Goal: Task Accomplishment & Management: Complete application form

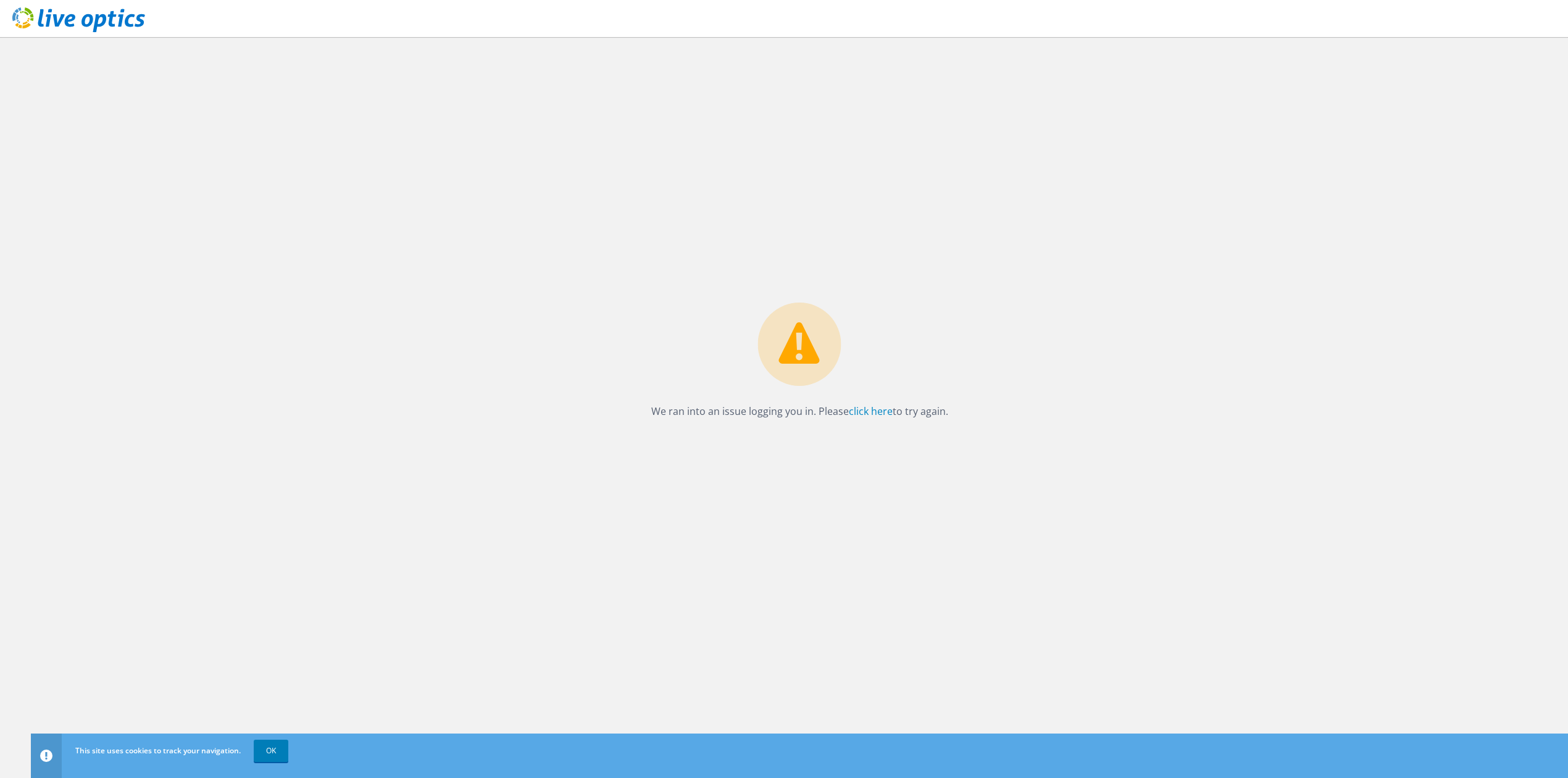
click at [78, 18] on icon at bounding box center [78, 20] width 133 height 25
click at [272, 762] on div "This site uses cookies to track your navigation. OK" at bounding box center [822, 750] width 1500 height 34
click at [268, 748] on link "OK" at bounding box center [271, 751] width 34 height 22
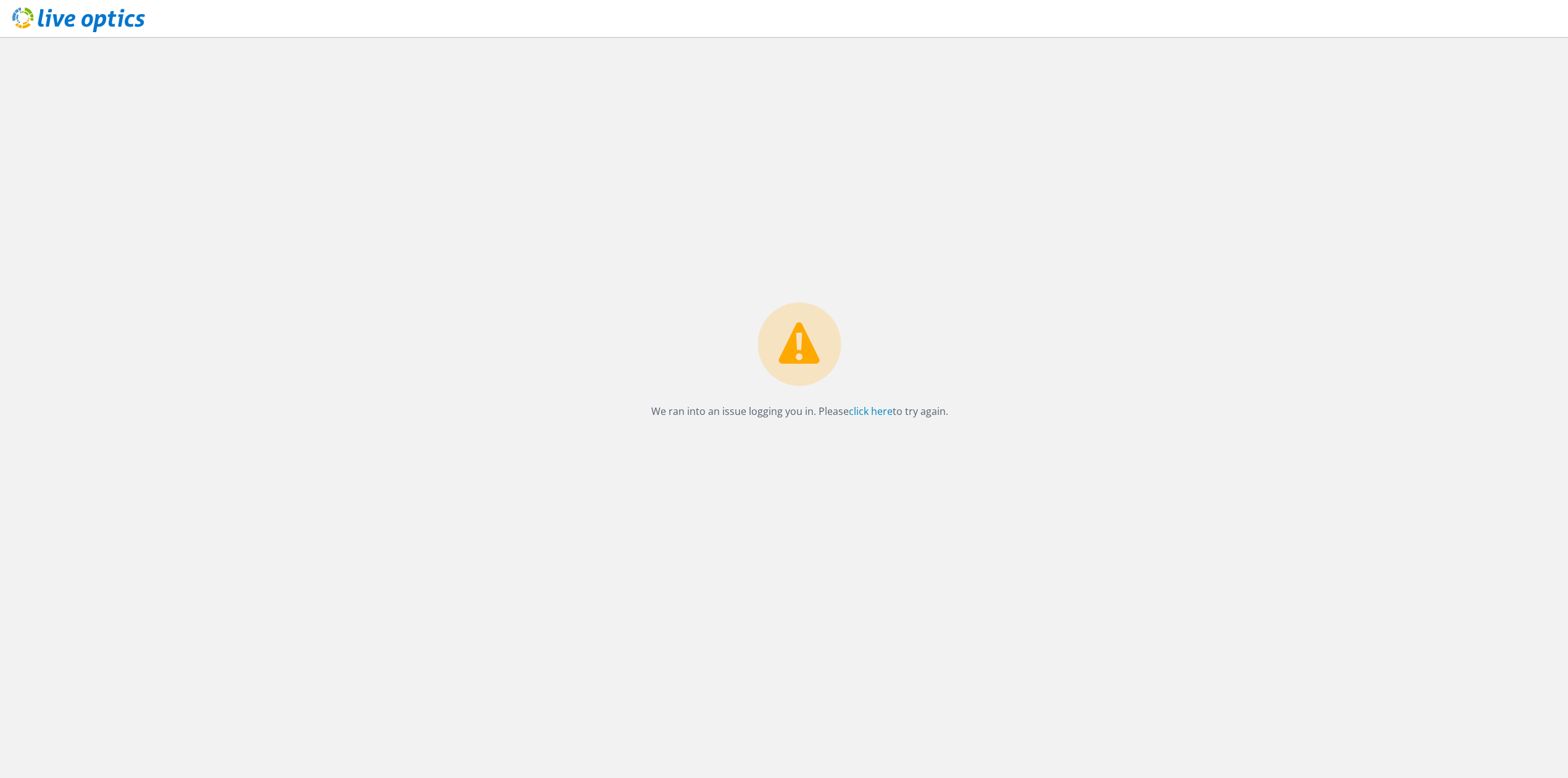
click at [80, 21] on icon at bounding box center [78, 20] width 133 height 25
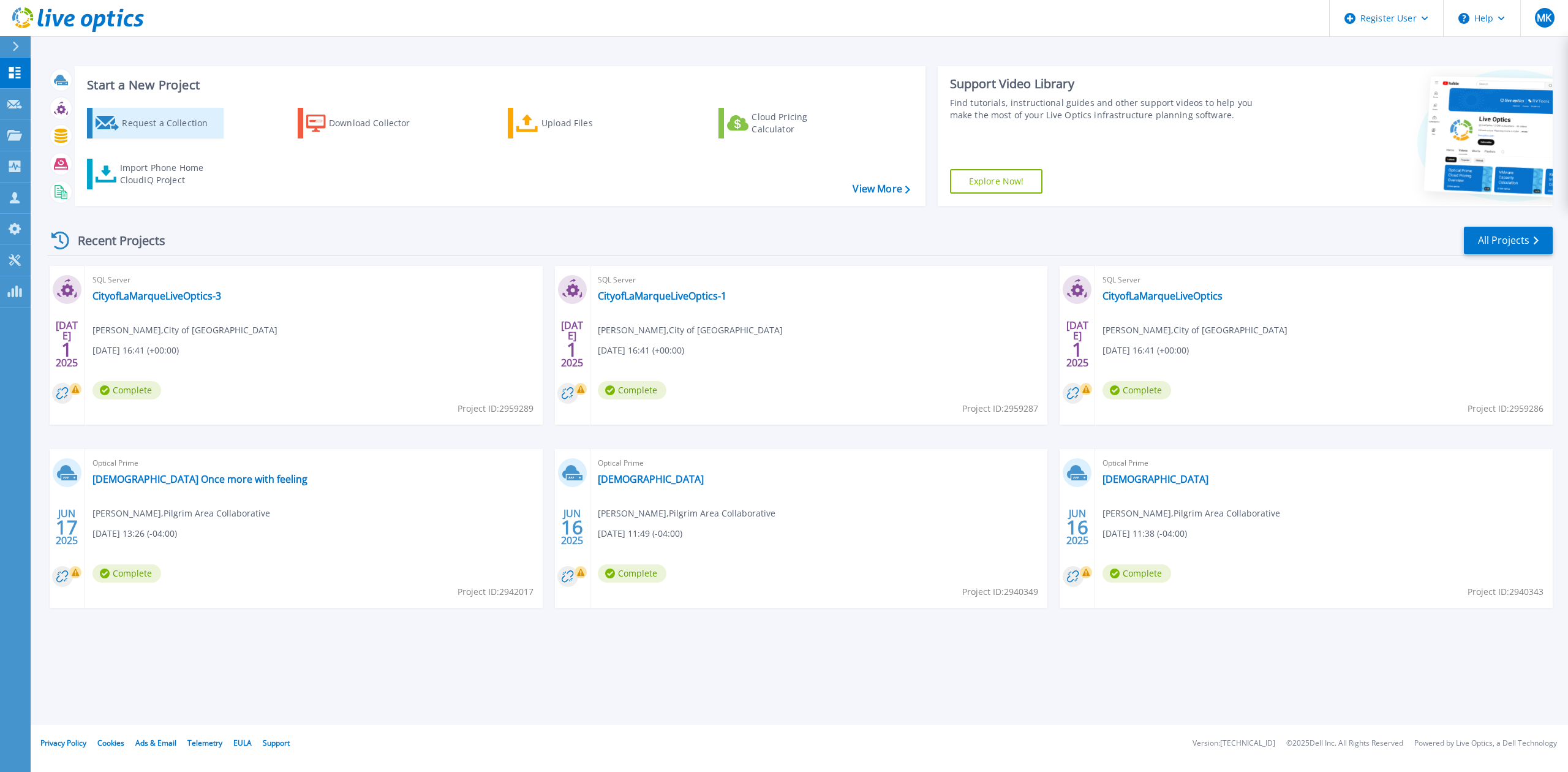
click at [189, 126] on div "Request a Collection" at bounding box center [171, 123] width 98 height 25
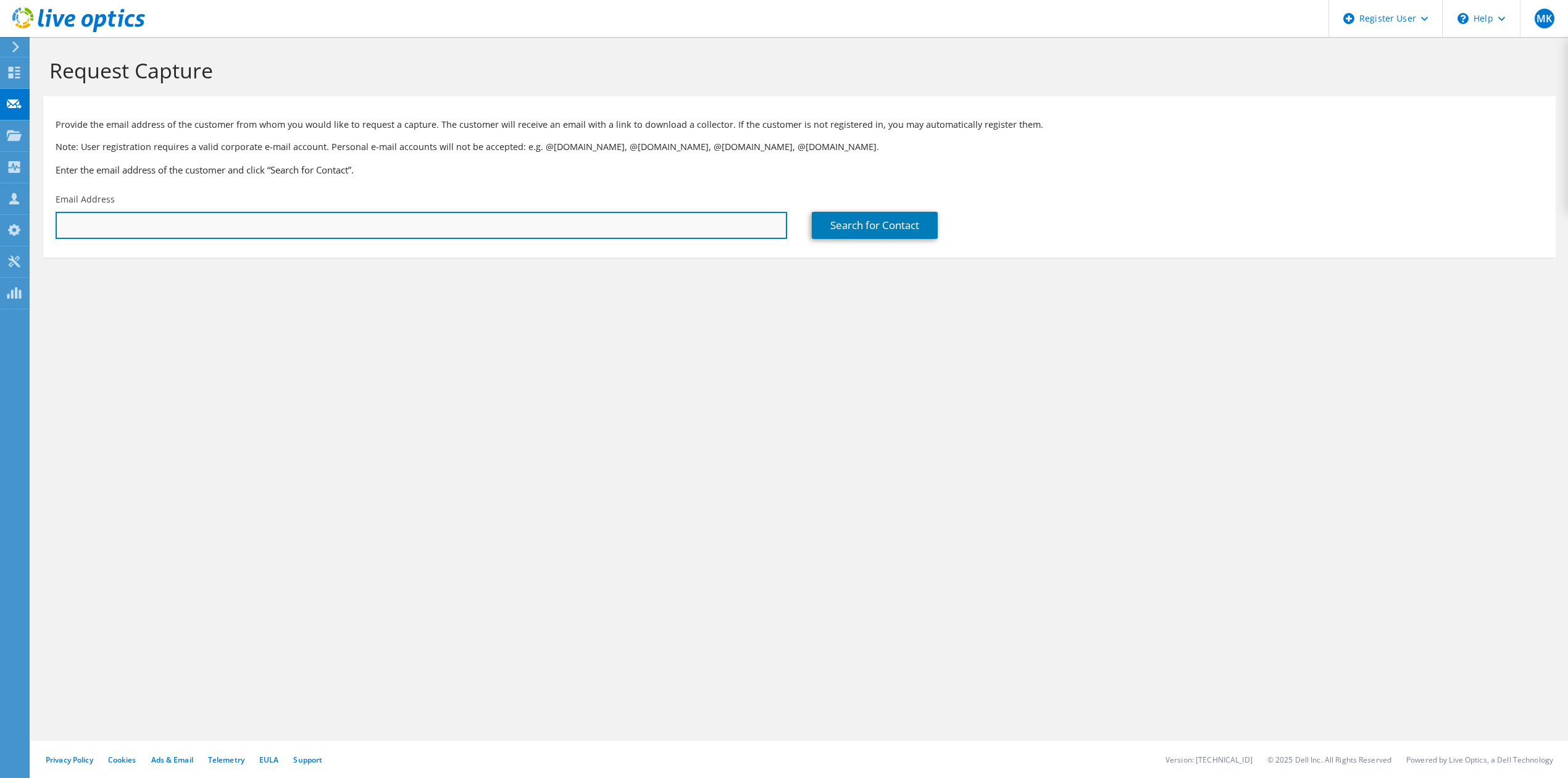
click at [208, 220] on input "text" at bounding box center [421, 226] width 732 height 27
click at [179, 235] on input "text" at bounding box center [421, 226] width 732 height 27
paste input "Cameron Lewis <cameron.lewis@apps.sparcc.org>"
drag, startPoint x: 130, startPoint y: 228, endPoint x: 33, endPoint y: 215, distance: 97.9
click at [33, 215] on section "Request Capture Provide the email address of the customer from whom you would l…" at bounding box center [799, 178] width 1537 height 282
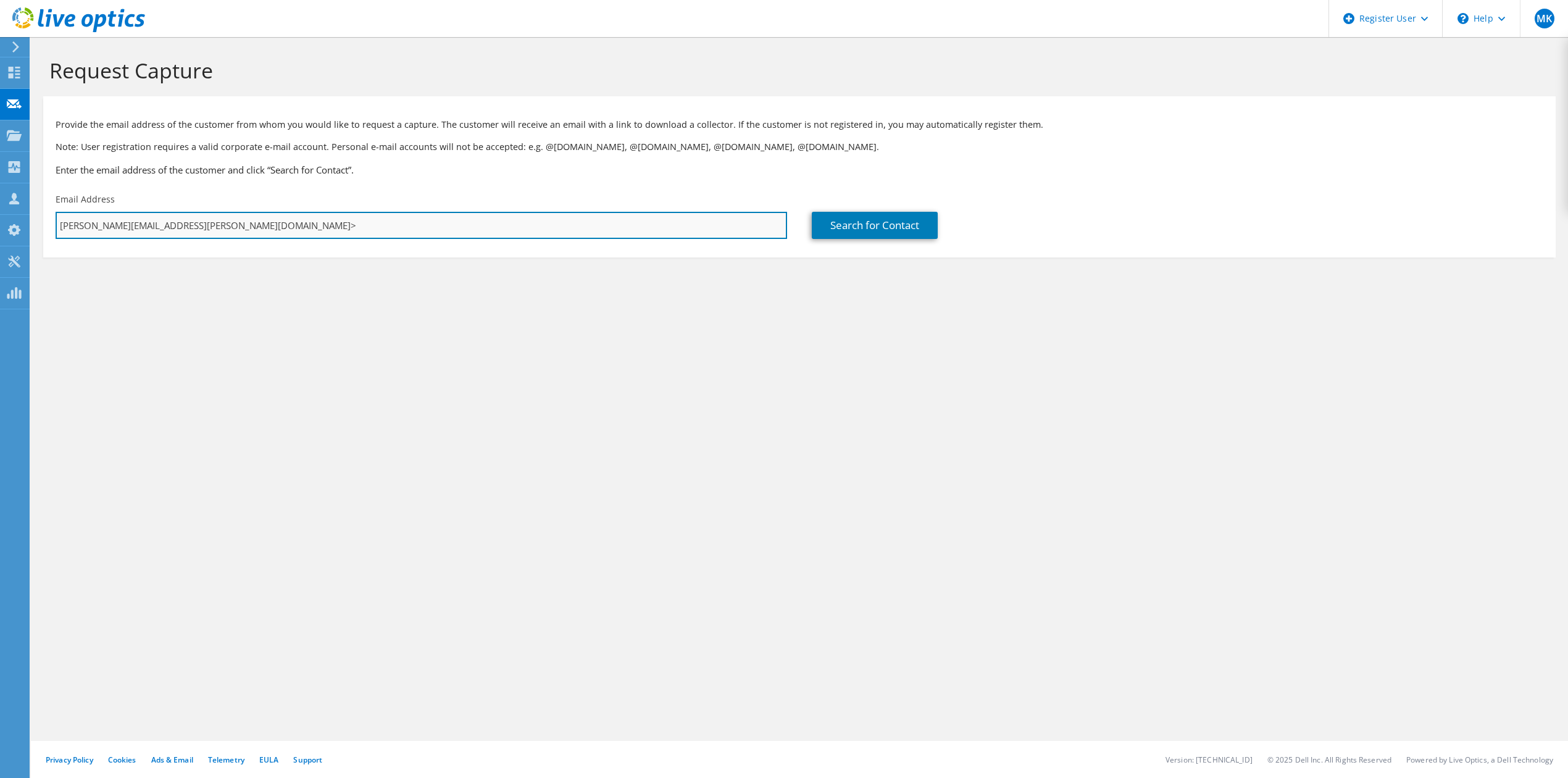
click at [217, 228] on input "cameron.lewis@apps.sparcc.org>" at bounding box center [421, 226] width 732 height 27
type input "cameron.lewis@apps.sparcc.org"
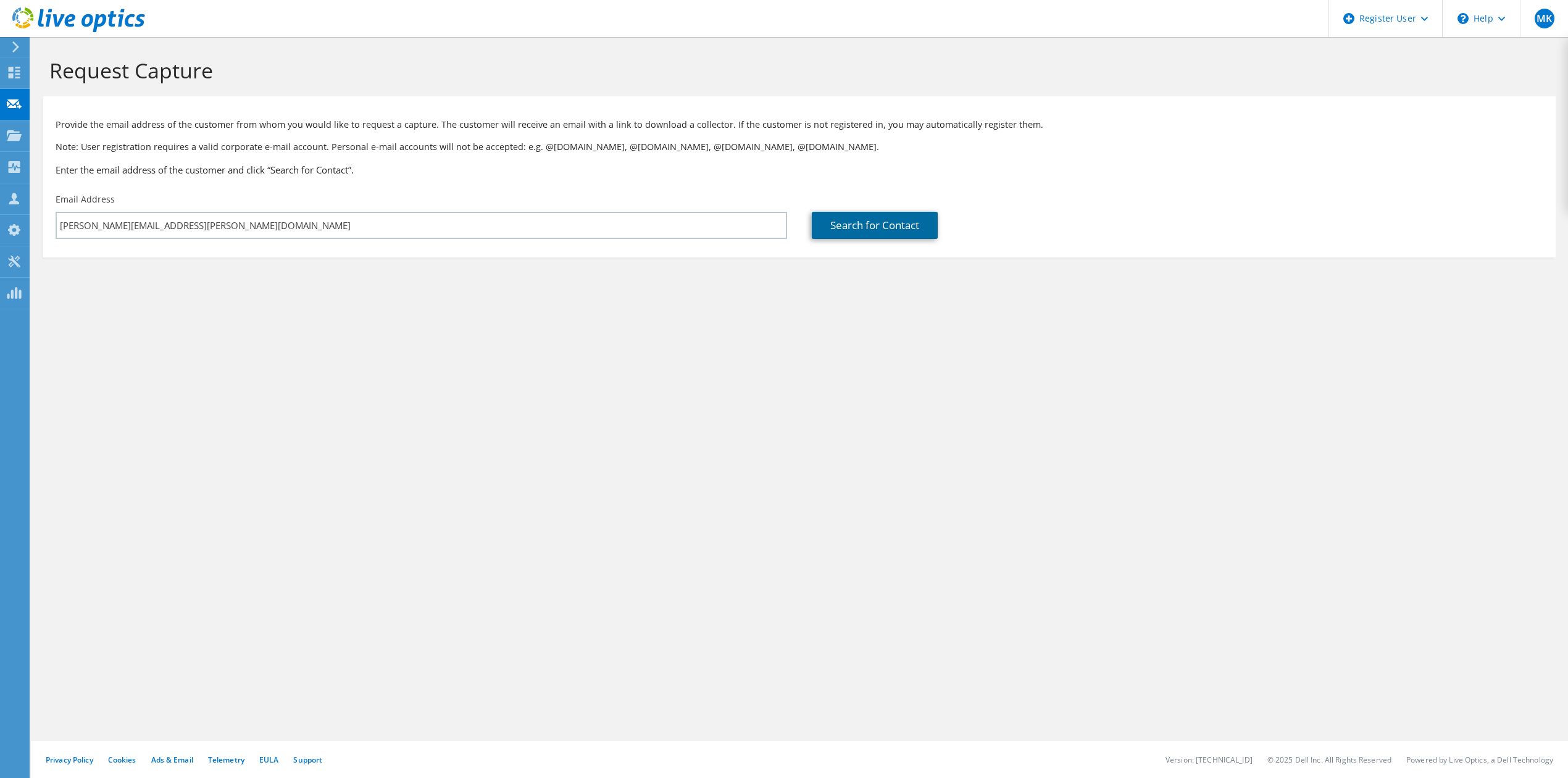
click at [872, 231] on link "Search for Contact" at bounding box center [875, 226] width 126 height 27
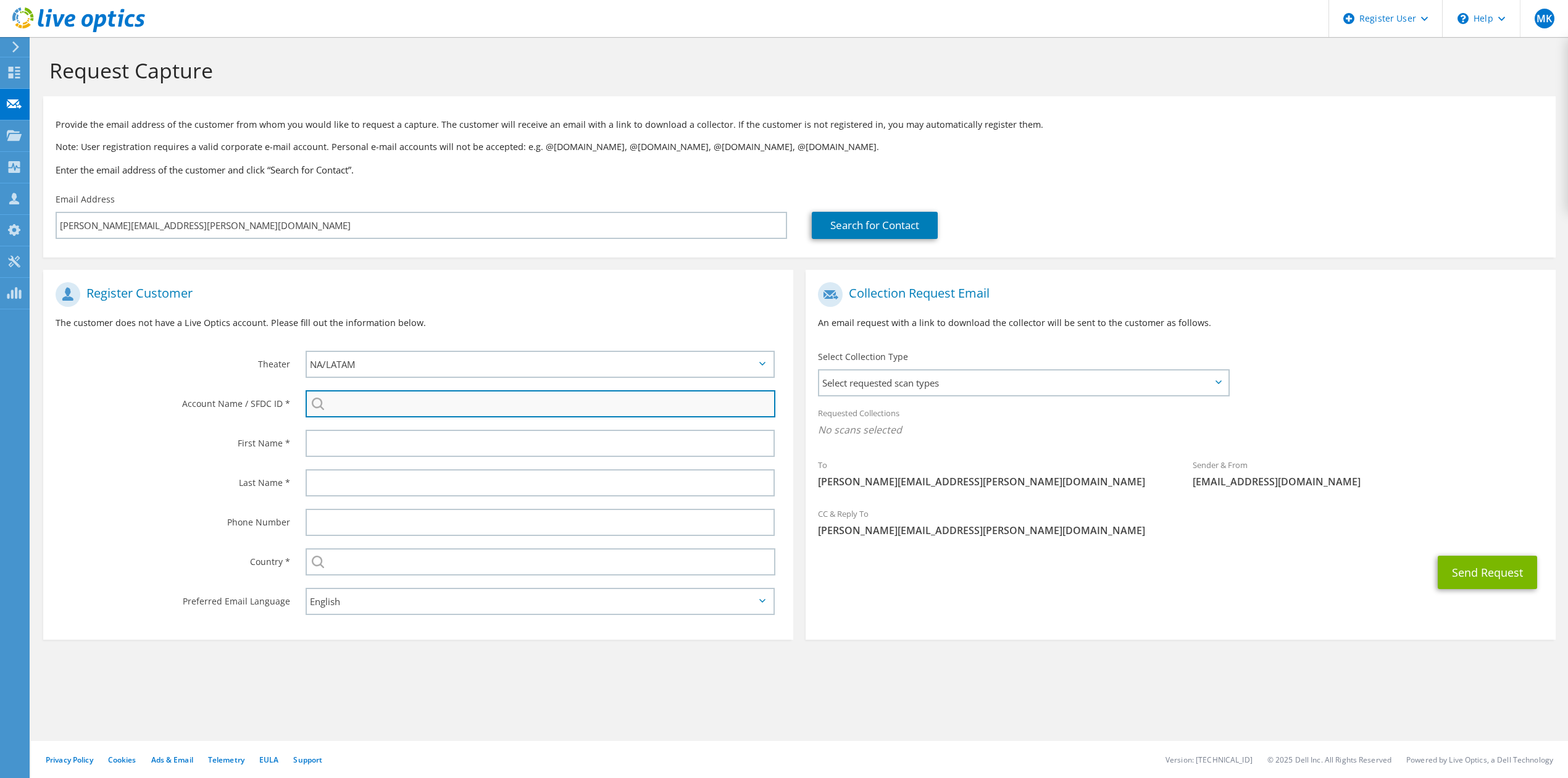
click at [400, 410] on input "search" at bounding box center [541, 404] width 470 height 27
paste input "OSNABURG LOCAL SCHOOL DISTRICT"
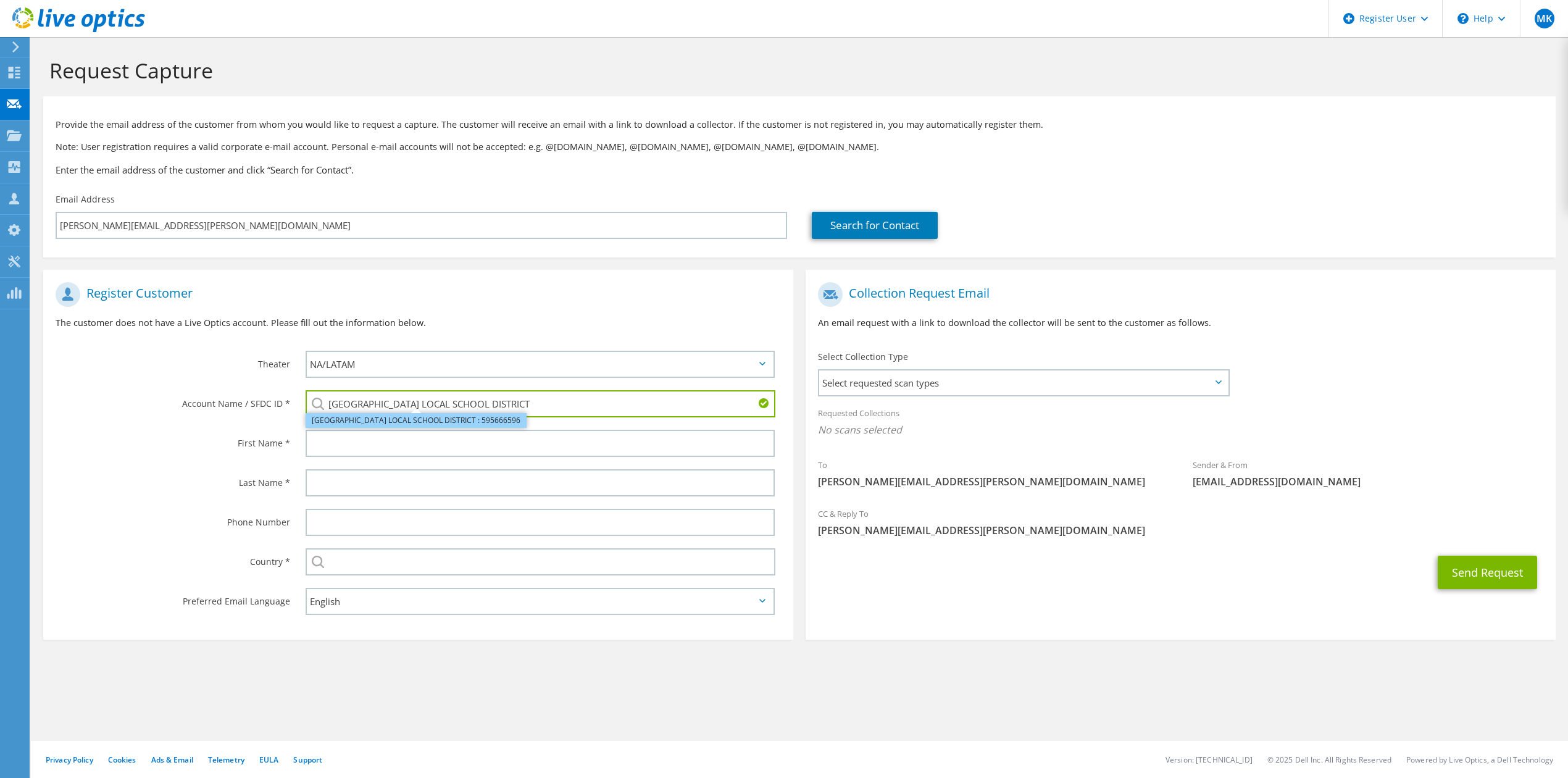
click at [405, 420] on li "OSNABURG LOCAL SCHOOL DISTRICT : 595666596" at bounding box center [416, 421] width 221 height 15
type input "OSNABURG LOCAL SCHOOL DISTRICT : 595666596"
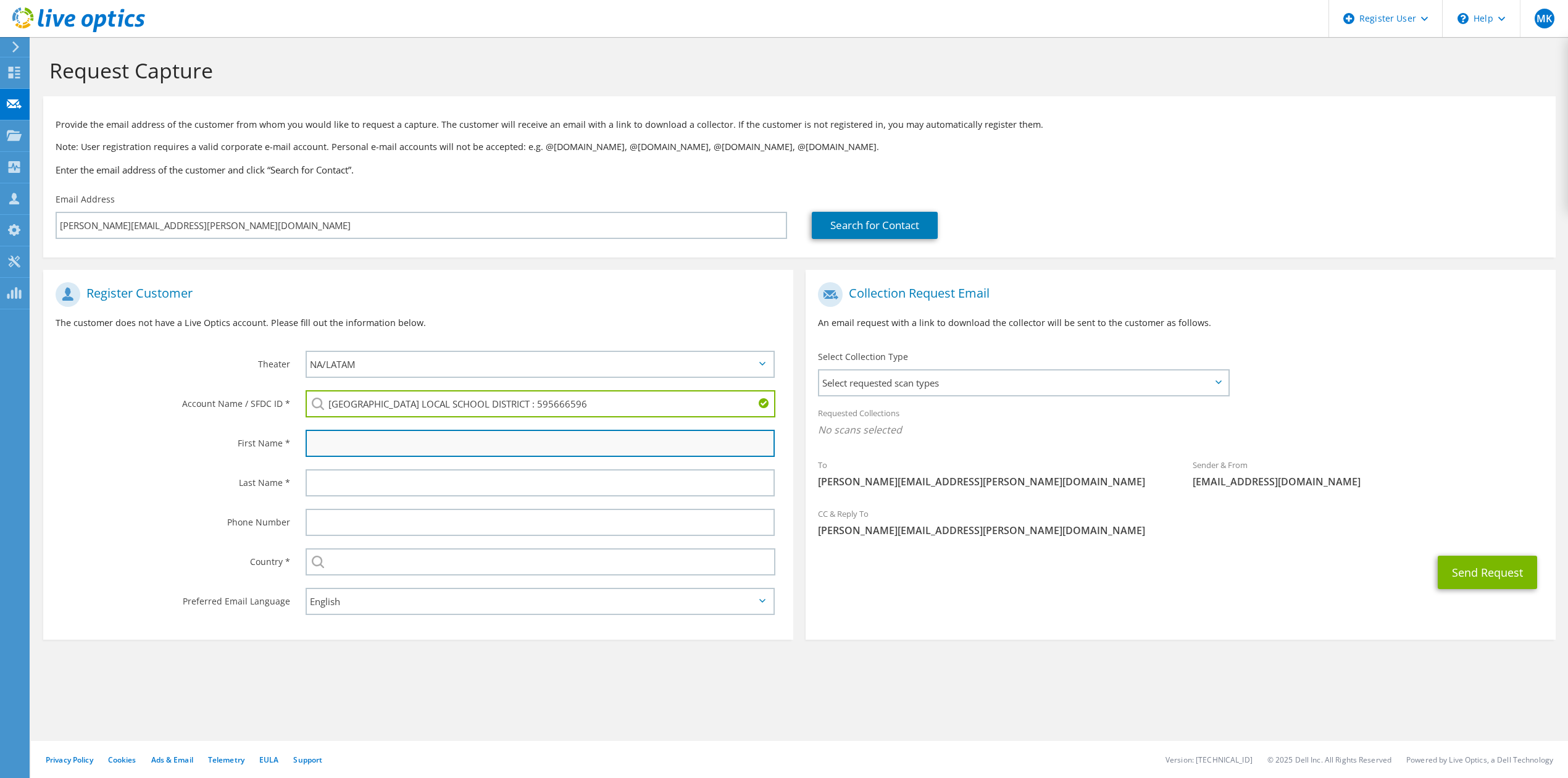
click at [393, 444] on input "text" at bounding box center [540, 443] width 469 height 27
type input "Cameron"
drag, startPoint x: 176, startPoint y: 448, endPoint x: 305, endPoint y: 430, distance: 130.2
click at [176, 448] on label "First Name *" at bounding box center [172, 439] width 234 height 20
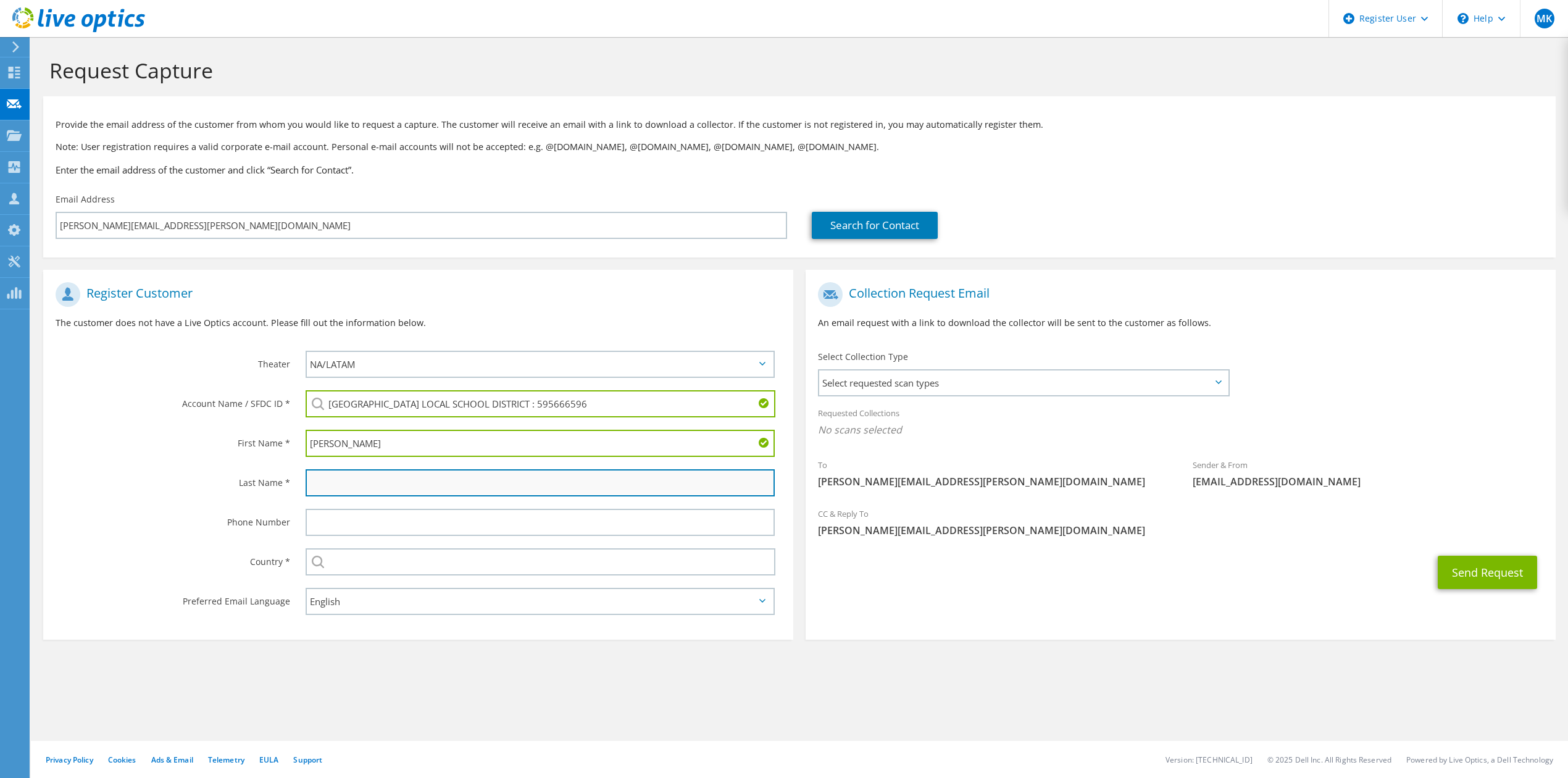
click at [396, 478] on input "text" at bounding box center [540, 483] width 469 height 27
type input "Lewis"
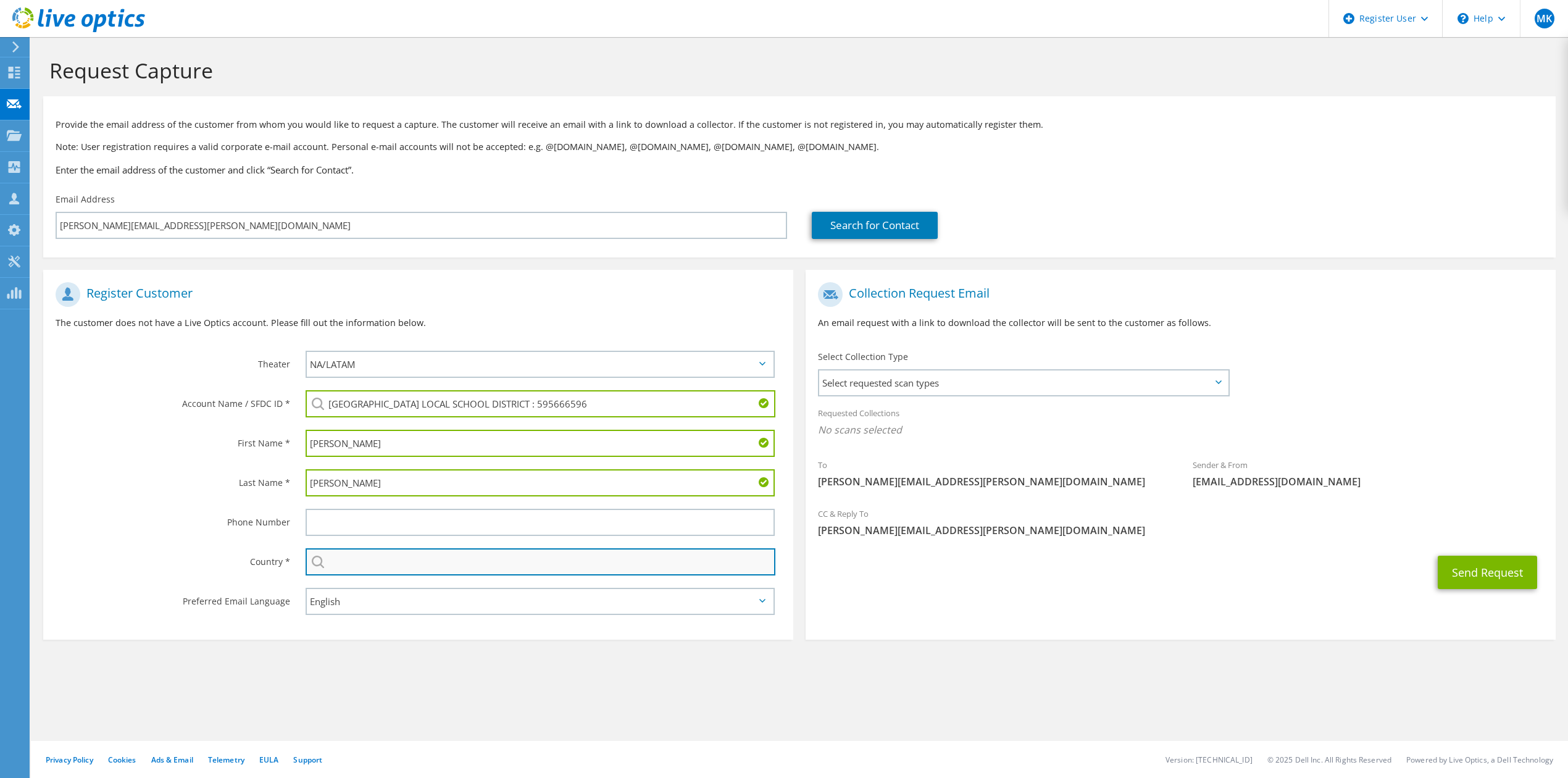
click at [390, 559] on input "text" at bounding box center [541, 562] width 470 height 27
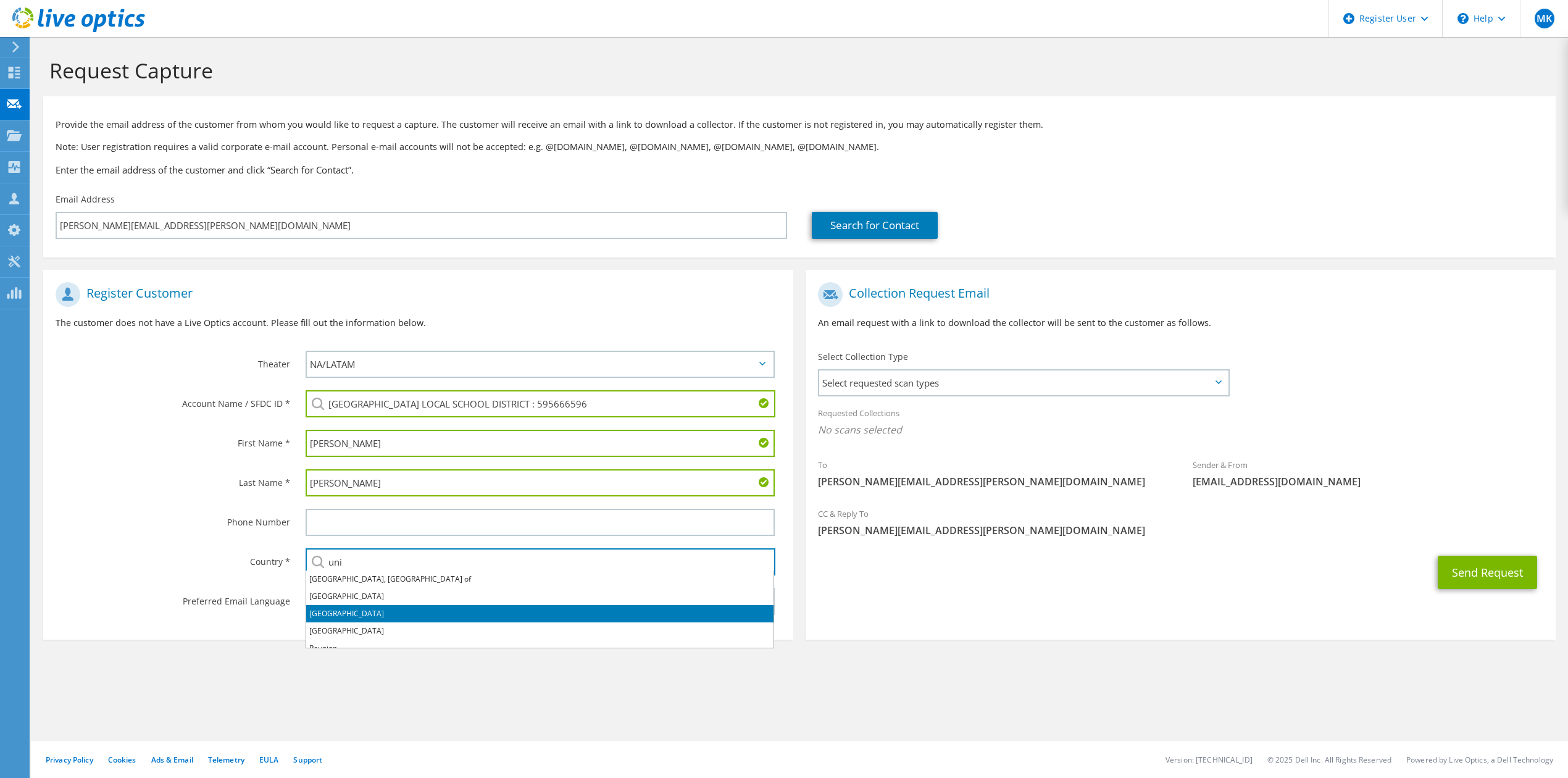
click at [346, 621] on li "[GEOGRAPHIC_DATA]" at bounding box center [540, 614] width 467 height 18
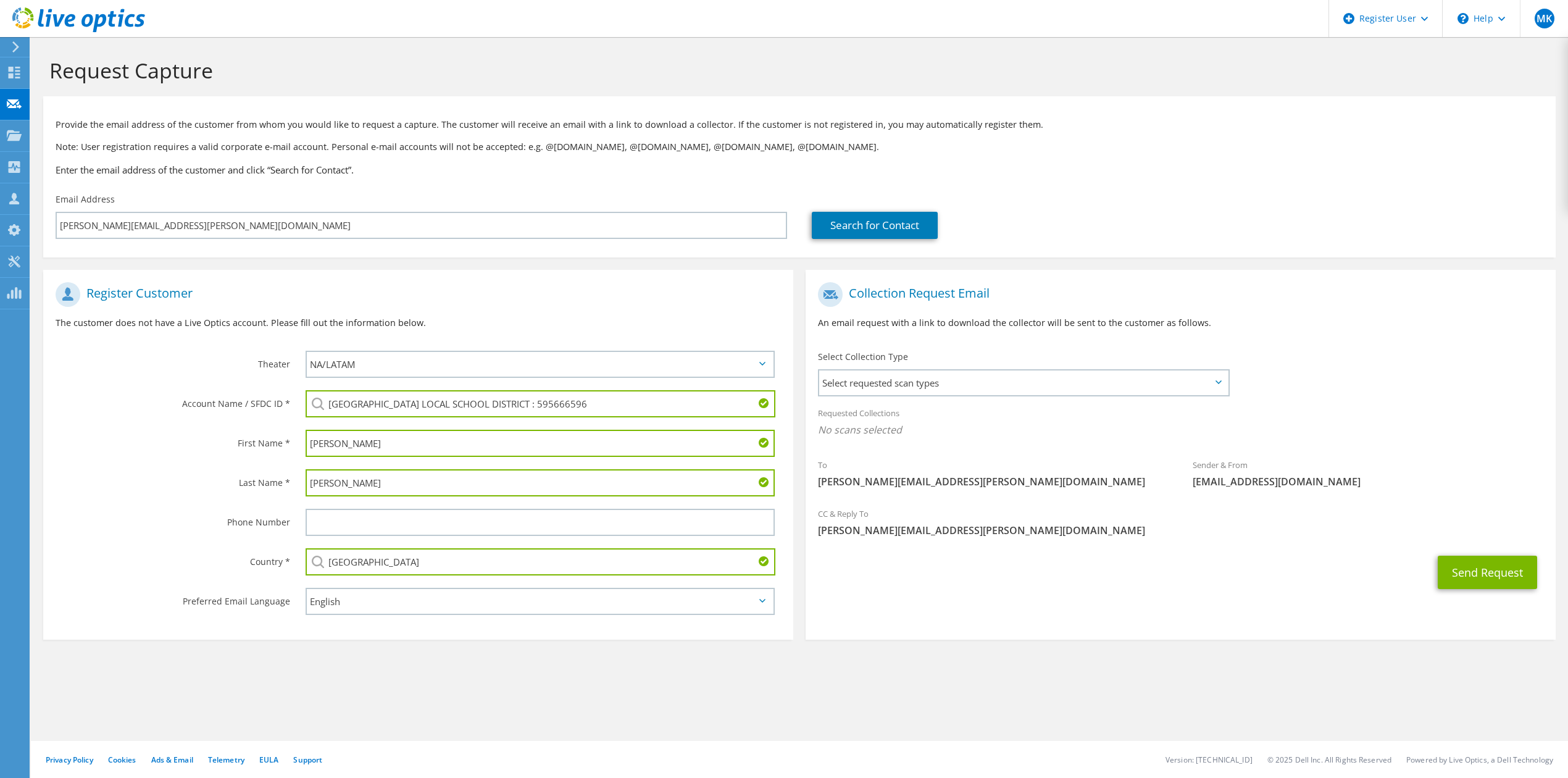
click at [361, 557] on input "[GEOGRAPHIC_DATA]" at bounding box center [541, 562] width 470 height 27
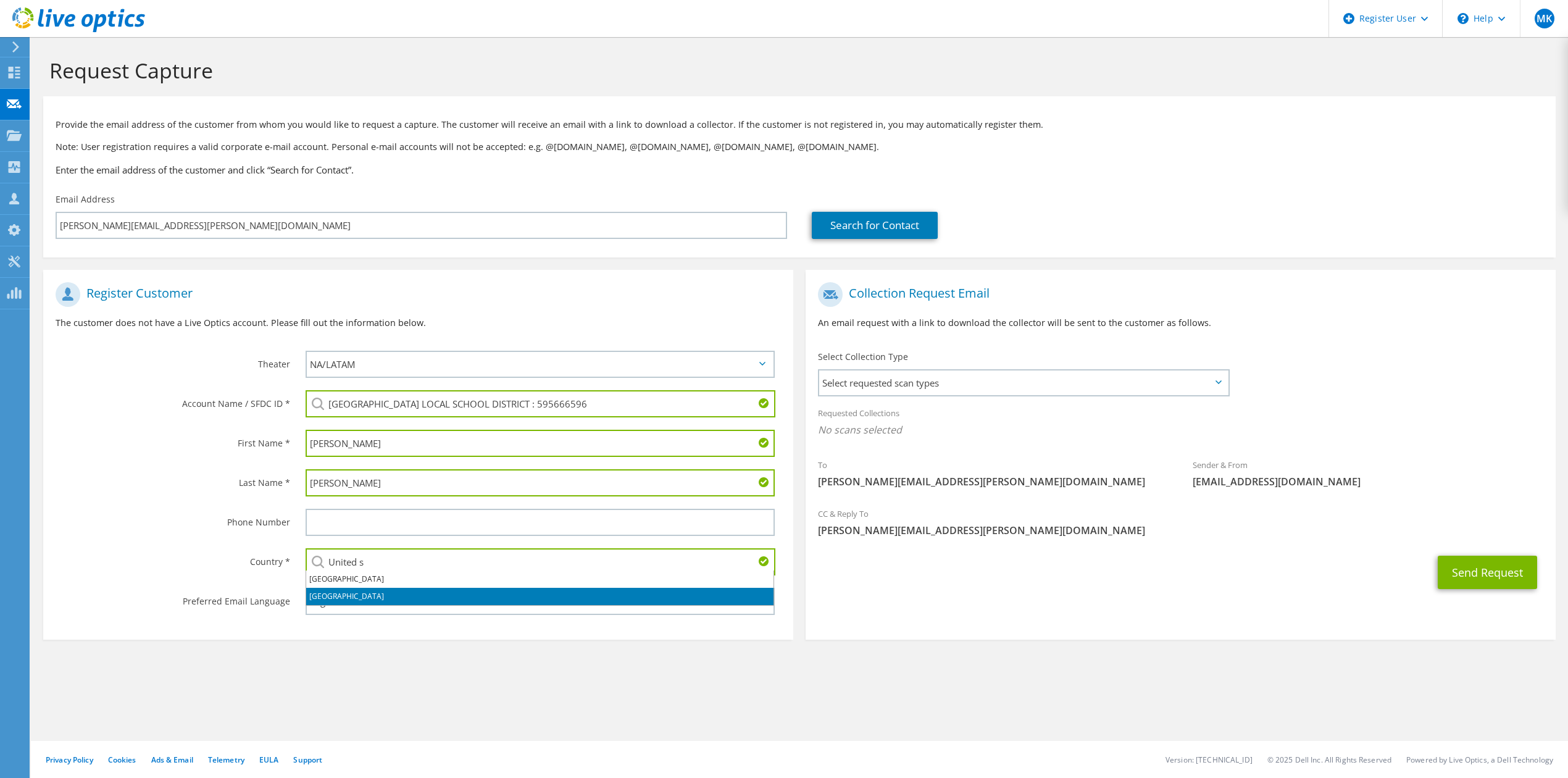
click at [358, 592] on li "[GEOGRAPHIC_DATA]" at bounding box center [540, 597] width 467 height 18
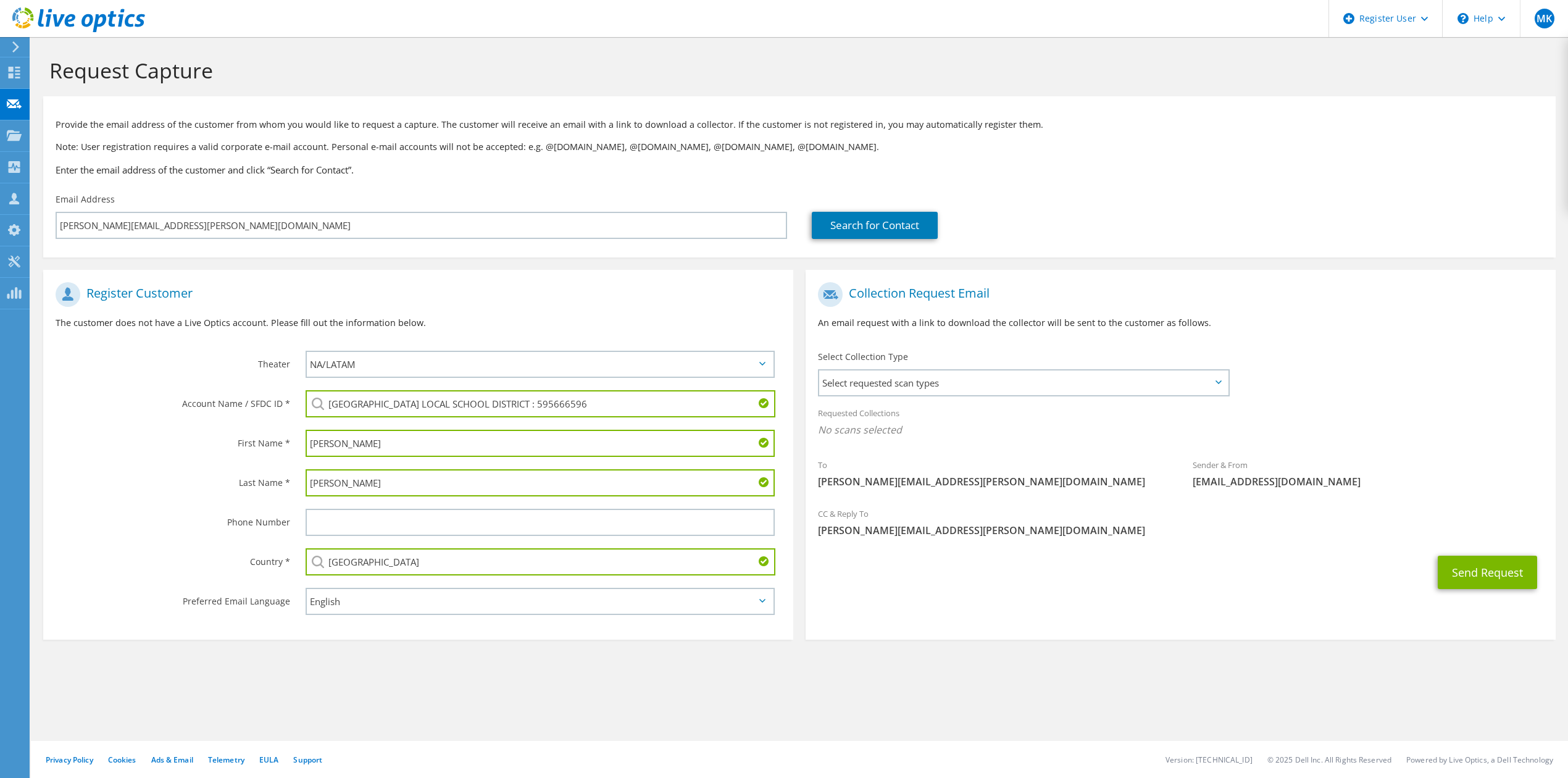
type input "[GEOGRAPHIC_DATA]"
click at [344, 632] on section "Register Customer The customer does not have a Live Optics account. Please fill…" at bounding box center [418, 455] width 750 height 370
click at [1037, 382] on span "Select requested scan types" at bounding box center [1023, 383] width 408 height 25
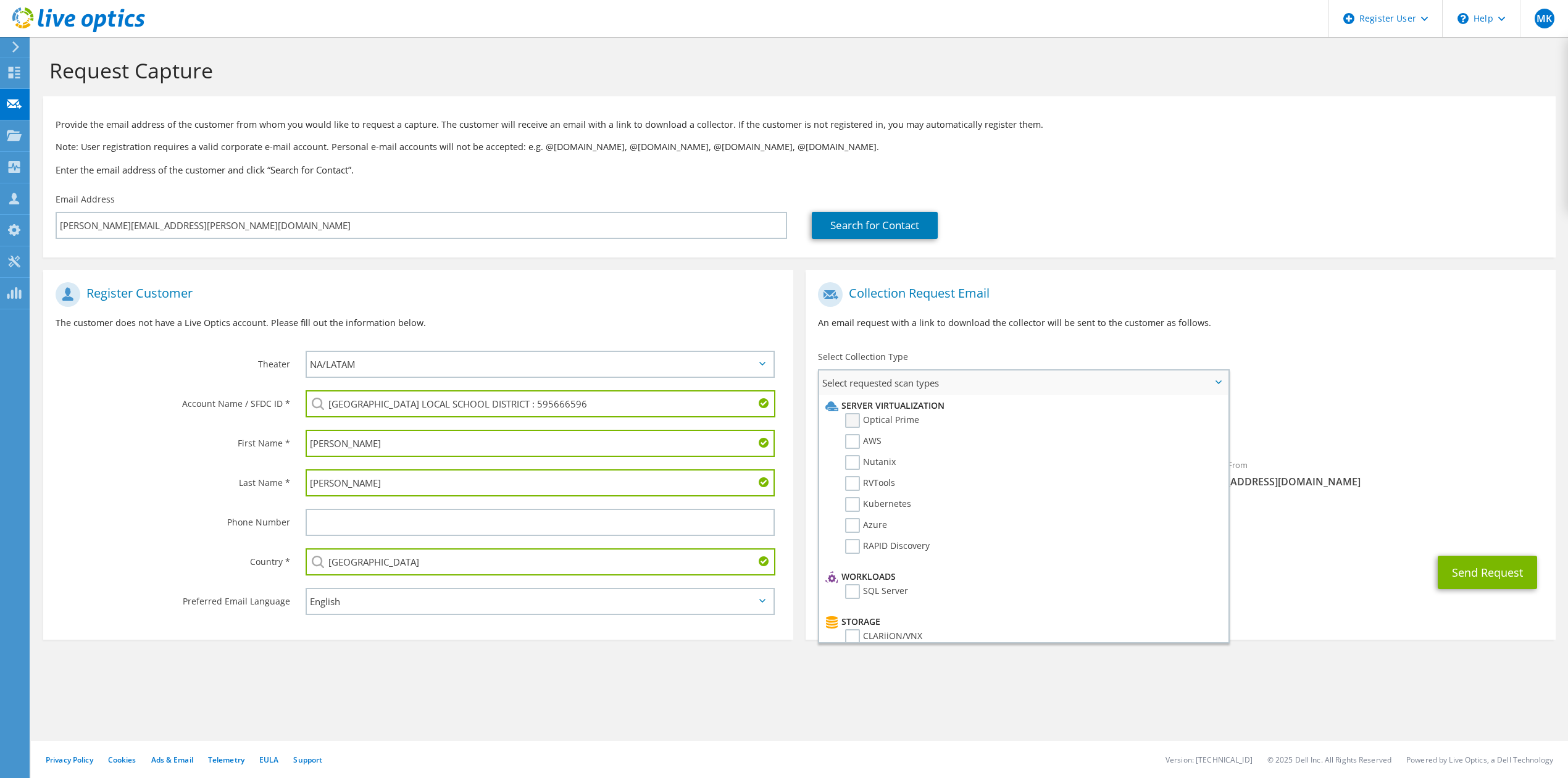
click at [902, 414] on label "Optical Prime" at bounding box center [882, 421] width 74 height 15
click at [0, 0] on input "Optical Prime" at bounding box center [0, 0] width 0 height 0
click at [943, 363] on div "Select Collection Type Select requested scan types Server Virtualization Optica…" at bounding box center [1025, 372] width 413 height 43
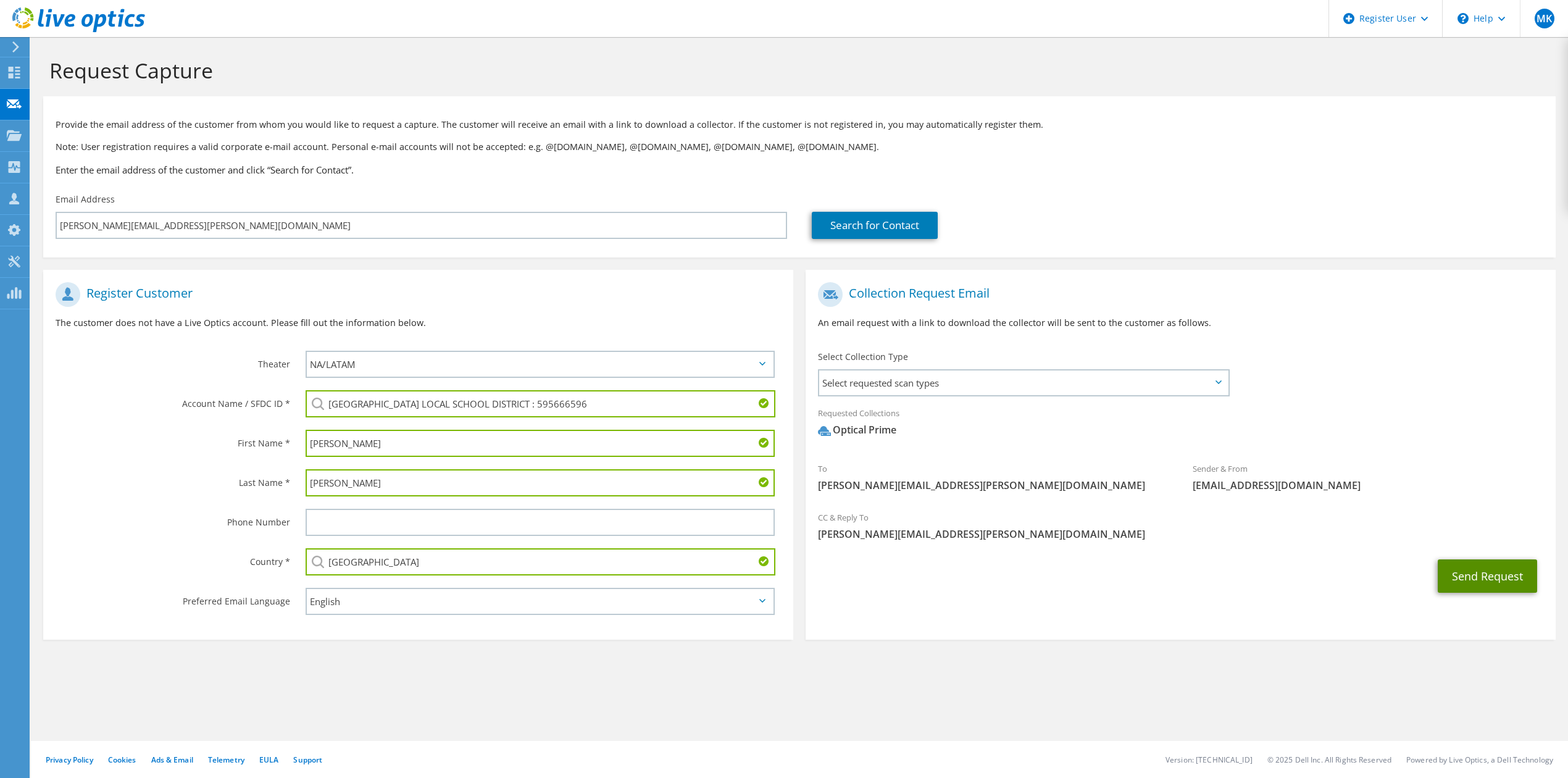
click at [1460, 572] on button "Send Request" at bounding box center [1487, 576] width 99 height 33
